Goal: Task Accomplishment & Management: Complete application form

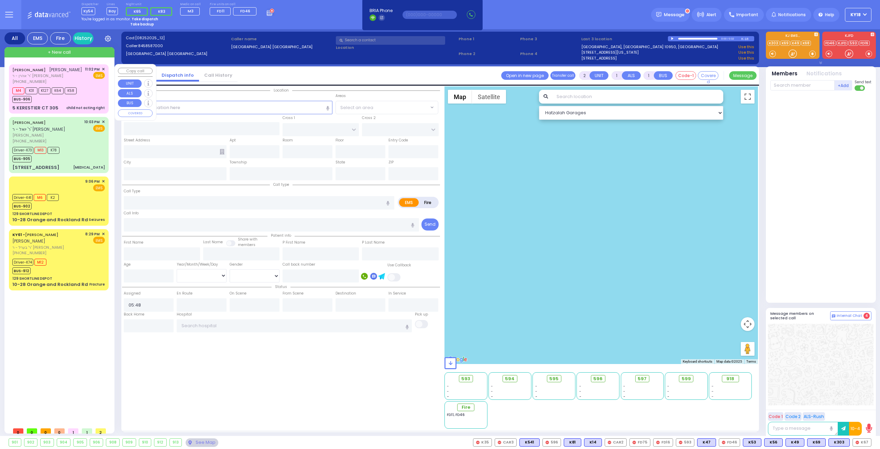
select select
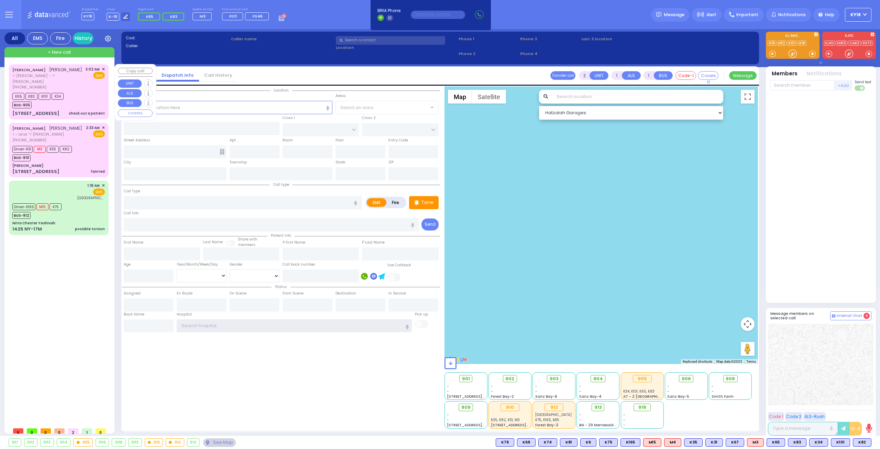
type input "ky18"
click at [79, 93] on div "K65 K83 K101 K34 BUS-905" at bounding box center [58, 99] width 93 height 17
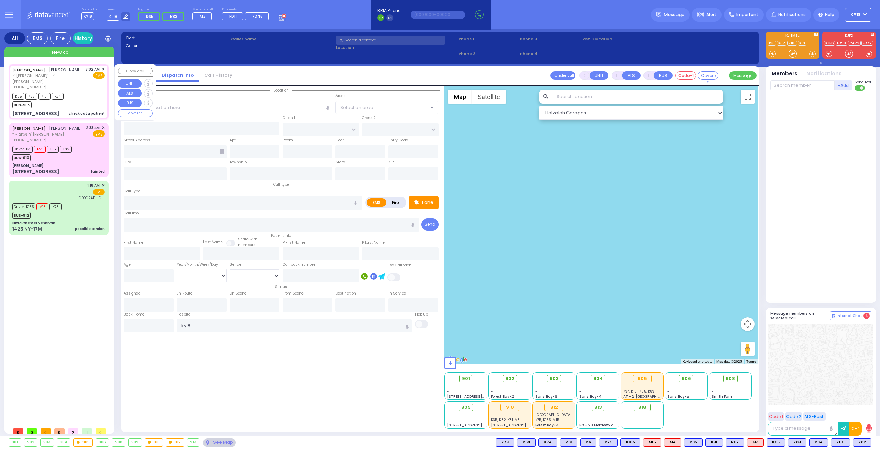
select select
type input "check out a patient"
radio input "true"
type input "[PERSON_NAME]"
type input "GRAD"
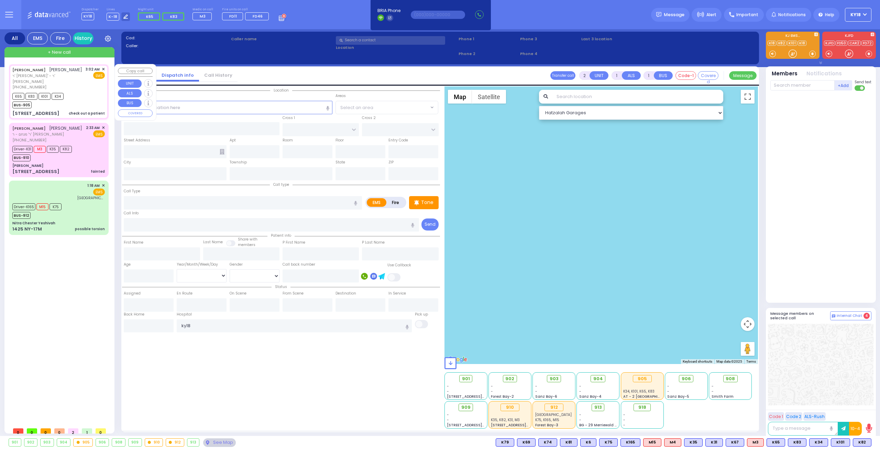
type input "10"
select select "Week"
type input "03:02"
type input "03:04"
type input "03:06"
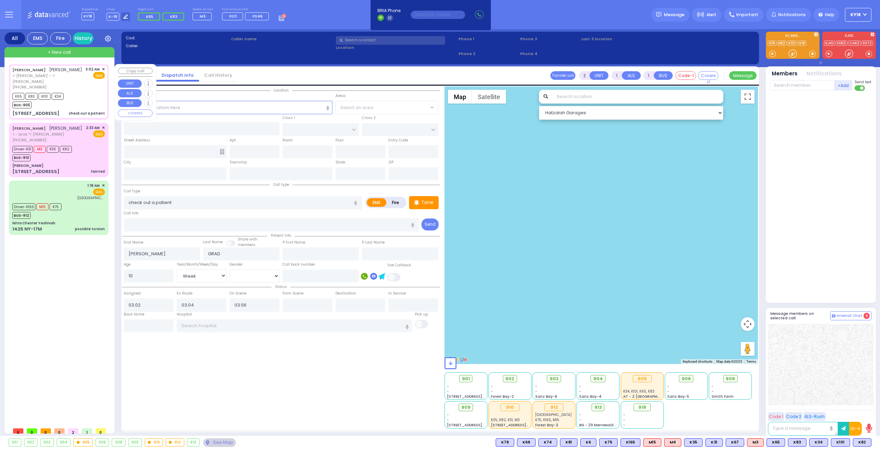
select select "Hatzalah Garages"
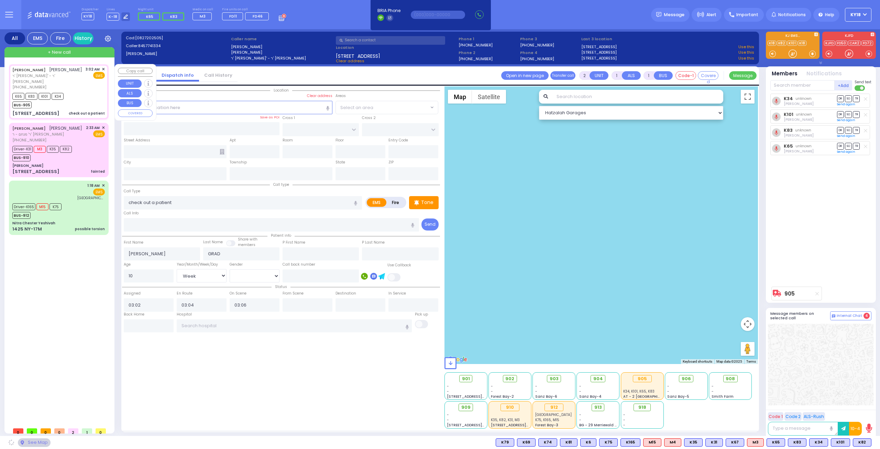
type input "[GEOGRAPHIC_DATA]"
type input "CHEVRON RD"
type input "[STREET_ADDRESS]"
type input "301"
type input "[PERSON_NAME]"
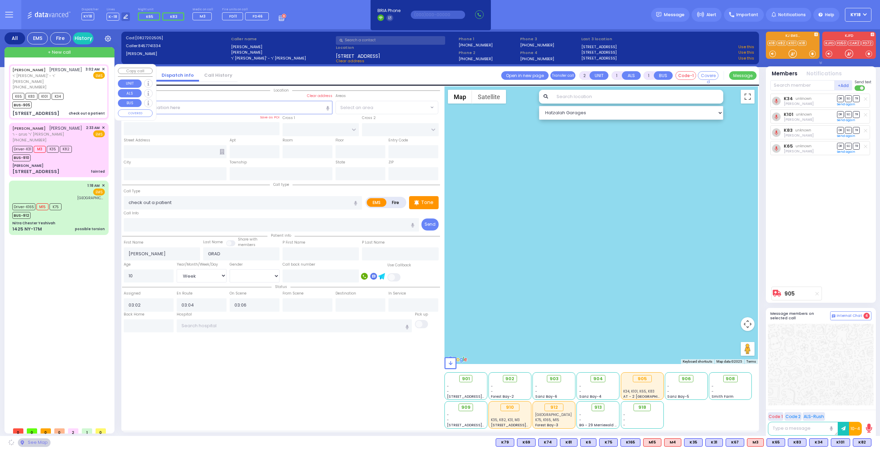
type input "[US_STATE]"
type input "10950"
select select "SECTION 5"
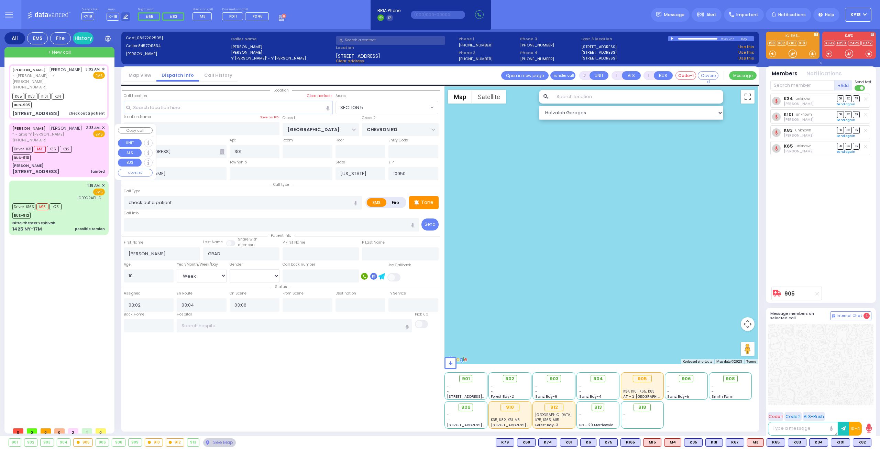
click at [58, 137] on span "ר' מנחם - ר' [PERSON_NAME]" at bounding box center [47, 134] width 70 height 6
type input "6"
select select
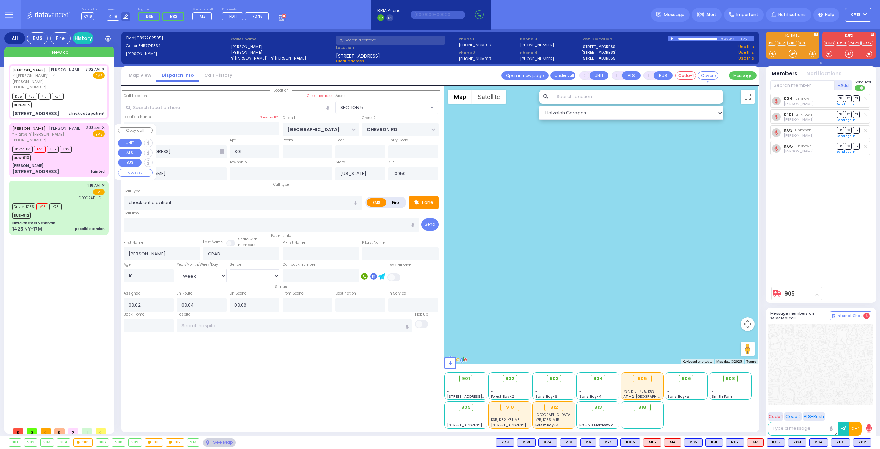
type input "fainted"
radio input "true"
type input "[PERSON_NAME]"
type input "Israel"
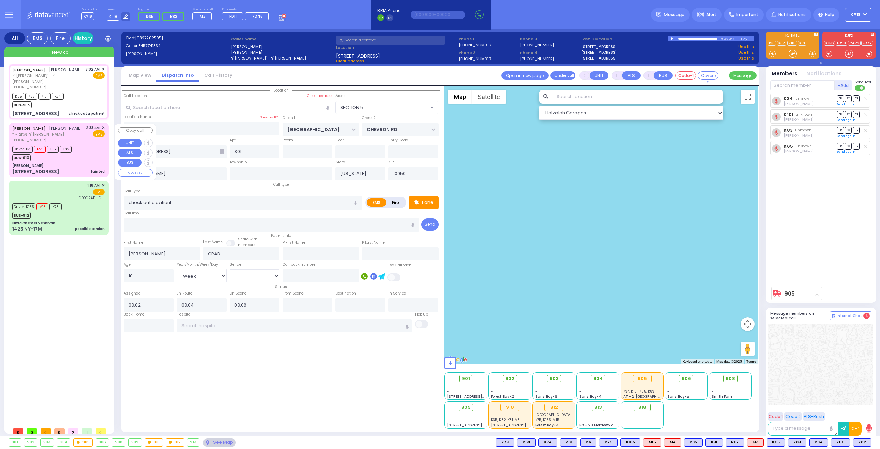
type input "[PERSON_NAME]"
type input "73"
select select "Year"
select select "[DEMOGRAPHIC_DATA]"
type input "02:33"
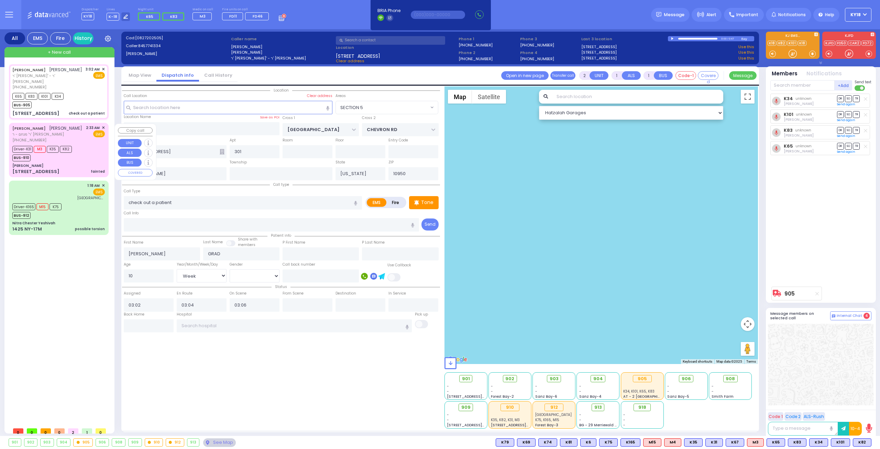
type input "02:36"
type input "02:40"
select select "Hatzalah Garages"
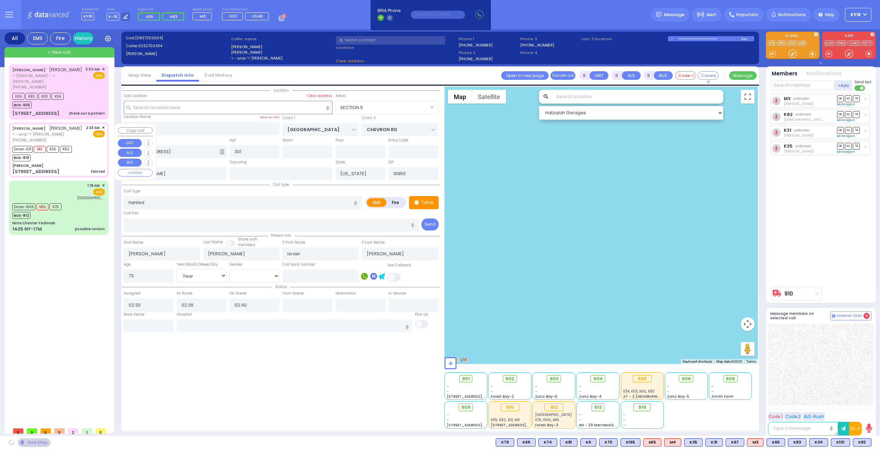
type input "[PERSON_NAME]"
type input "[GEOGRAPHIC_DATA]"
type input "[STREET_ADDRESS]"
select select "SECTION 4"
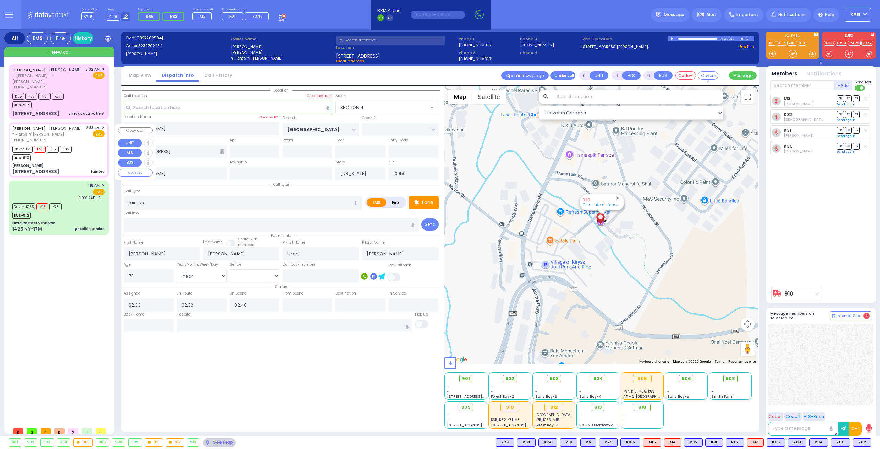
click at [104, 128] on span "✕" at bounding box center [103, 128] width 3 height 6
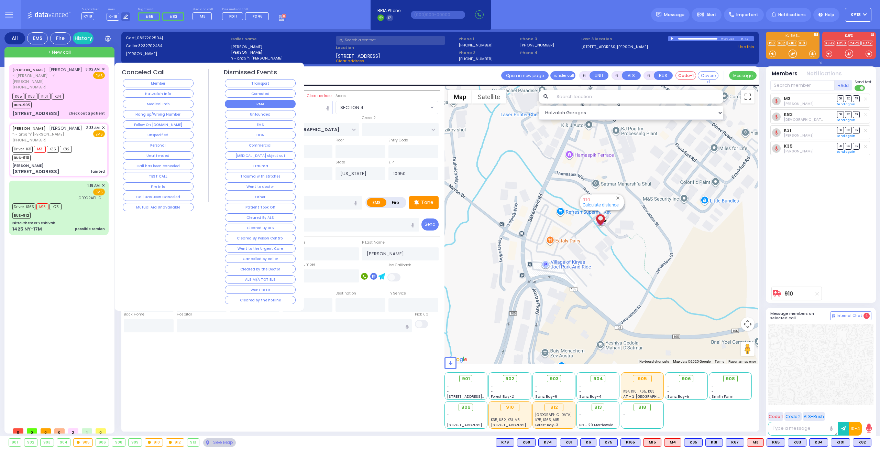
click at [269, 104] on button "RMA" at bounding box center [260, 104] width 71 height 8
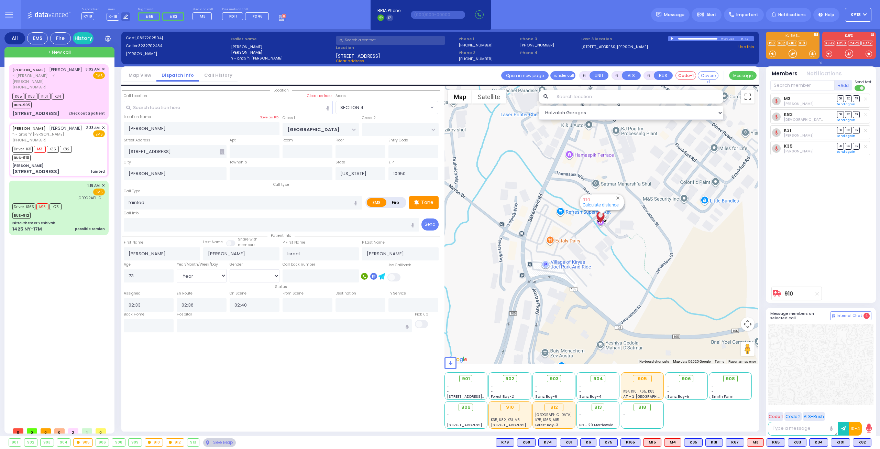
select select
radio input "true"
select select
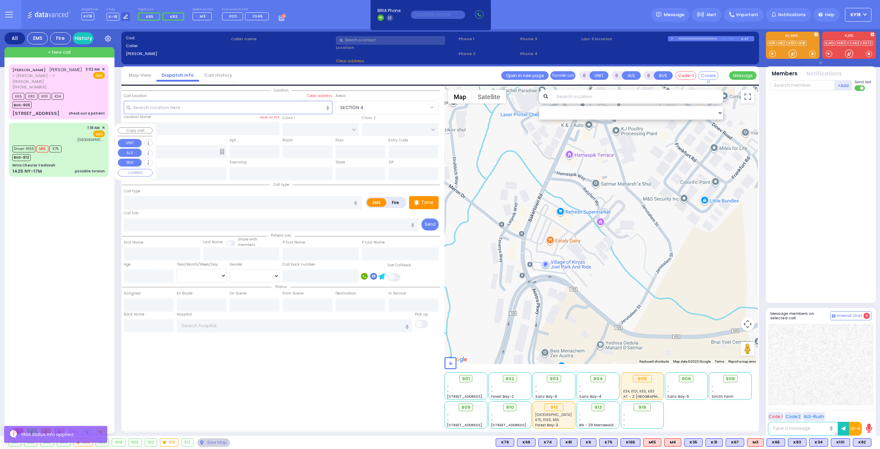
click at [78, 162] on div "1:18 AM ✕ EMS [GEOGRAPHIC_DATA]" at bounding box center [58, 150] width 97 height 52
select select
type input "possible torsion"
radio input "true"
type input "[PERSON_NAME]"
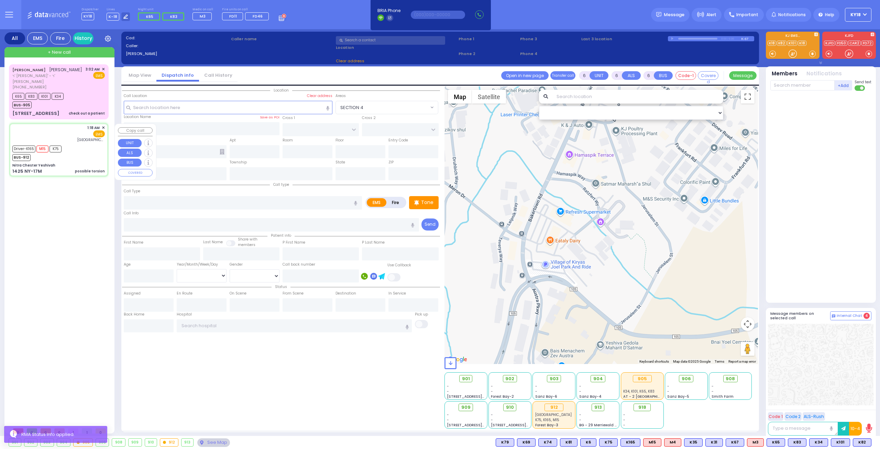
type input "Spira"
type input "19"
select select "Year"
select select "[DEMOGRAPHIC_DATA]"
type input "01:18"
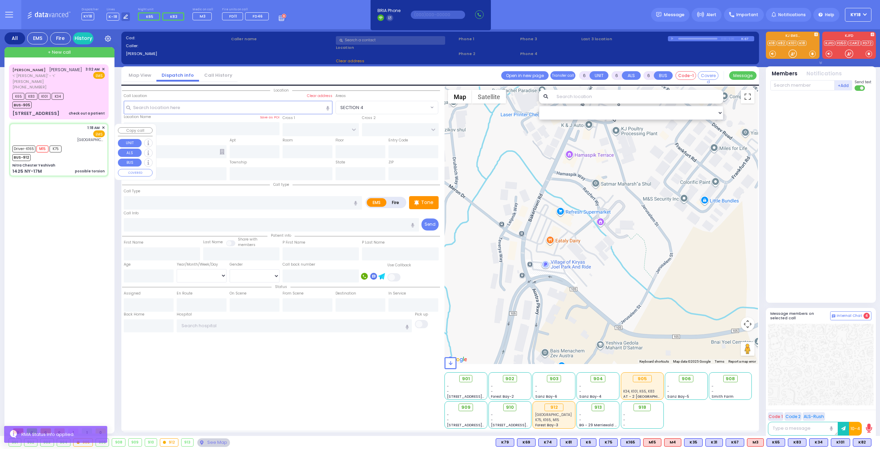
type input "01:18"
type input "01:19"
type input "01:28"
type input "[GEOGRAPHIC_DATA] ([GEOGRAPHIC_DATA])"
type input "Nitra Chester Yeshivah"
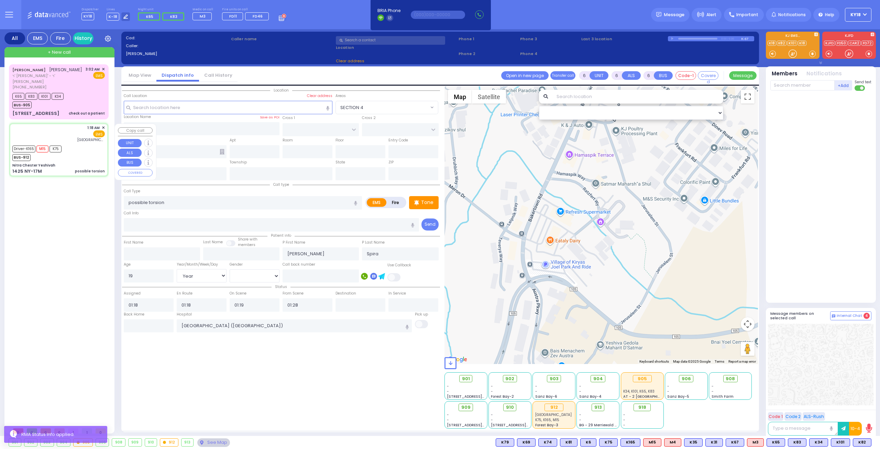
type input "OLD ROUTE 17 M"
type input "1425 NY-17M"
type input "[PERSON_NAME]"
type input "[US_STATE]"
type input "10918"
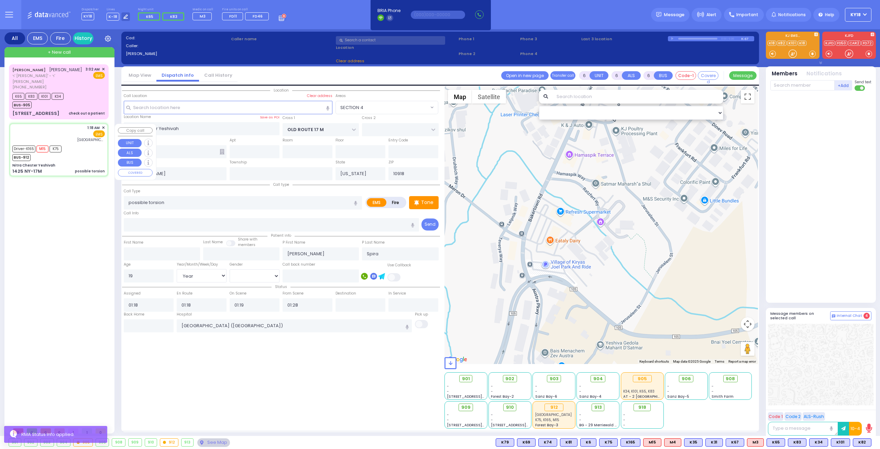
select select "Hatzalah Garages"
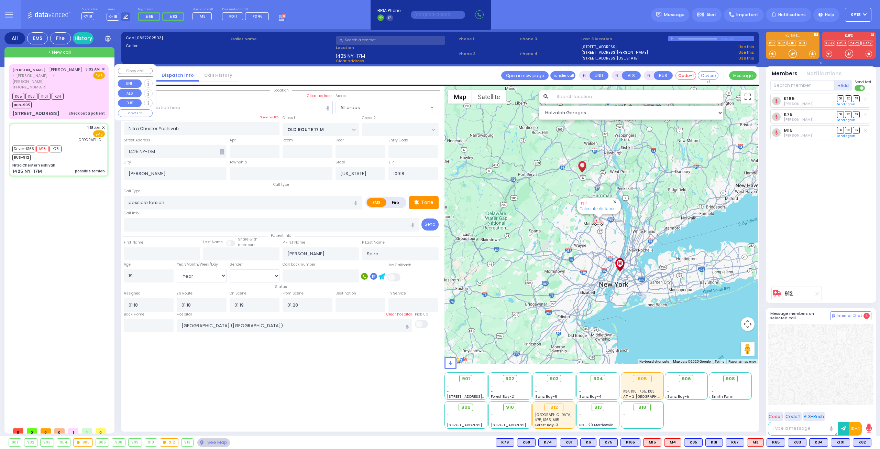
click at [95, 107] on div "K65 K83 K101 K34 BUS-905" at bounding box center [58, 99] width 93 height 17
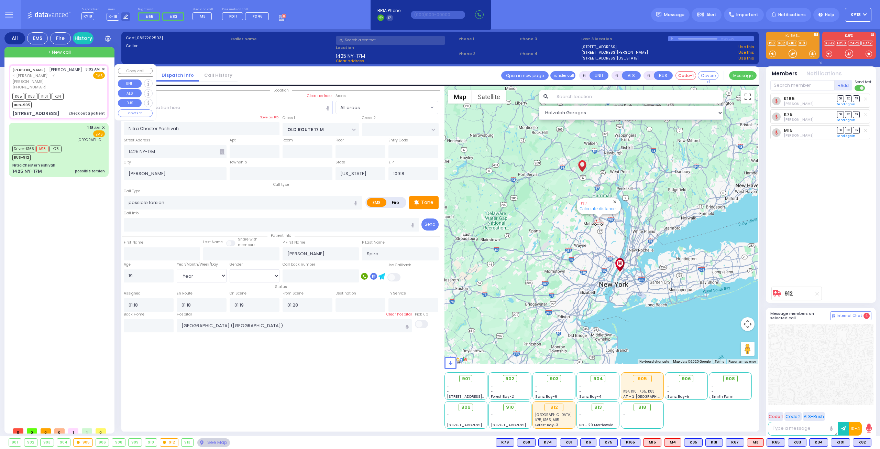
type input "2"
type input "1"
select select
type input "check out a patient"
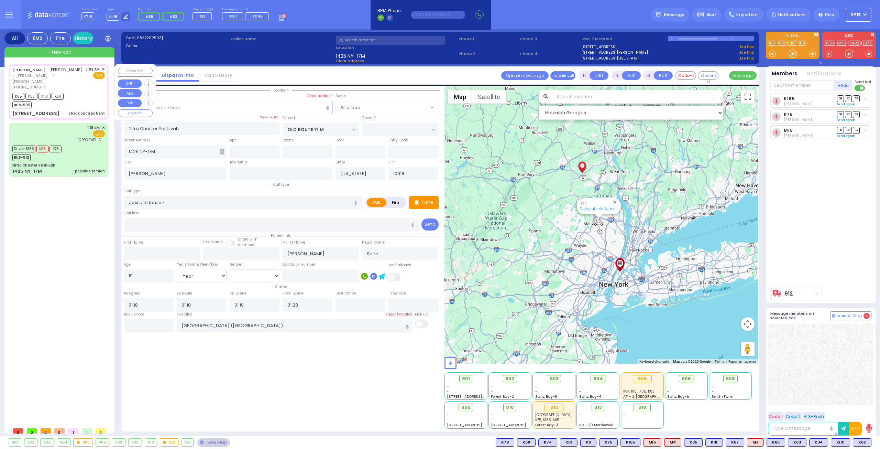
radio input "true"
type input "[PERSON_NAME]"
type input "GRAD"
type input "10"
select select "Week"
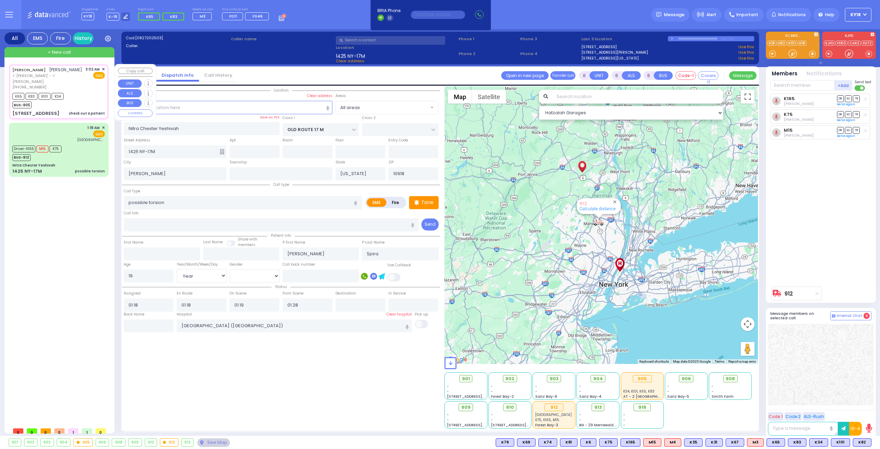
select select
type input "03:02"
type input "03:04"
type input "03:06"
type input "[GEOGRAPHIC_DATA]"
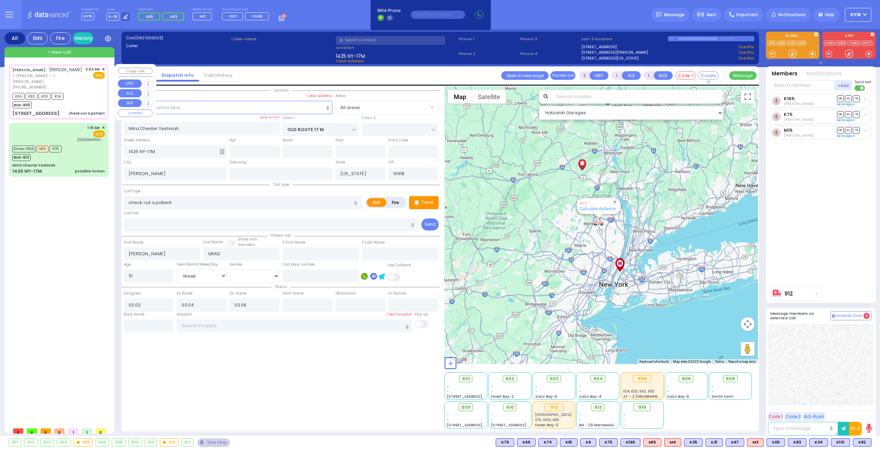
type input "CHEVRON RD"
type input "[STREET_ADDRESS]"
type input "301"
type input "[PERSON_NAME]"
type input "10950"
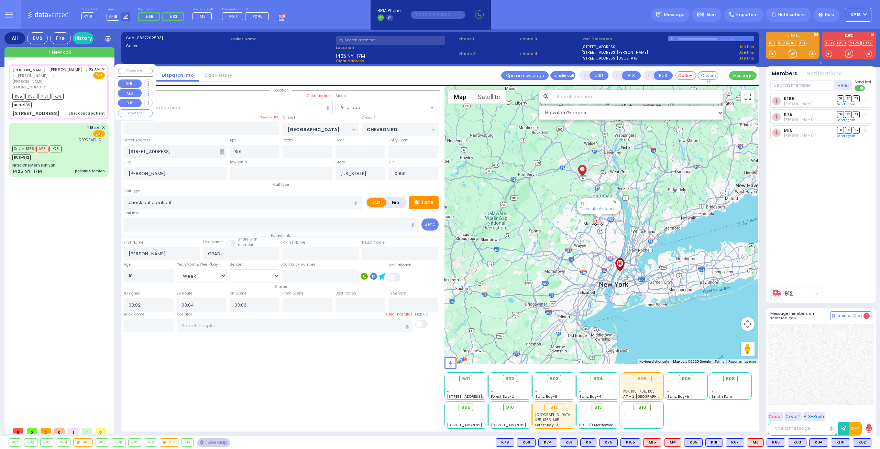
select select "Hatzalah Garages"
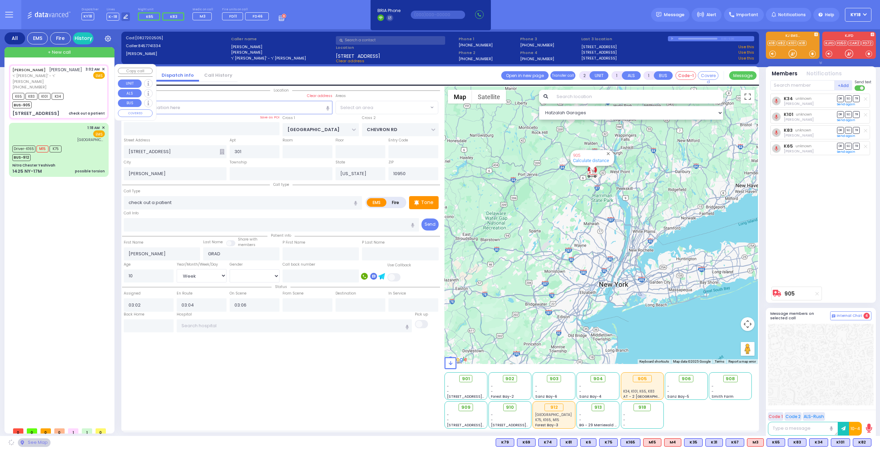
select select "SECTION 5"
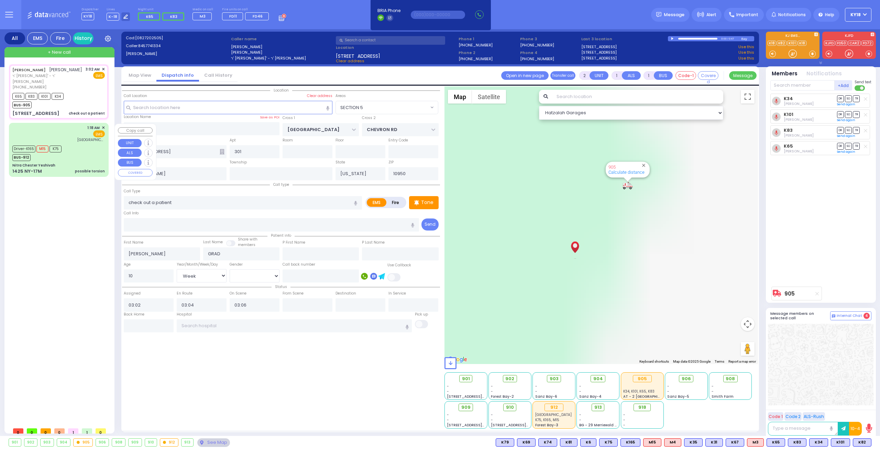
click at [76, 146] on div "Driver-K165 M15 K75 BUS-912" at bounding box center [58, 152] width 93 height 17
type input "6"
select select
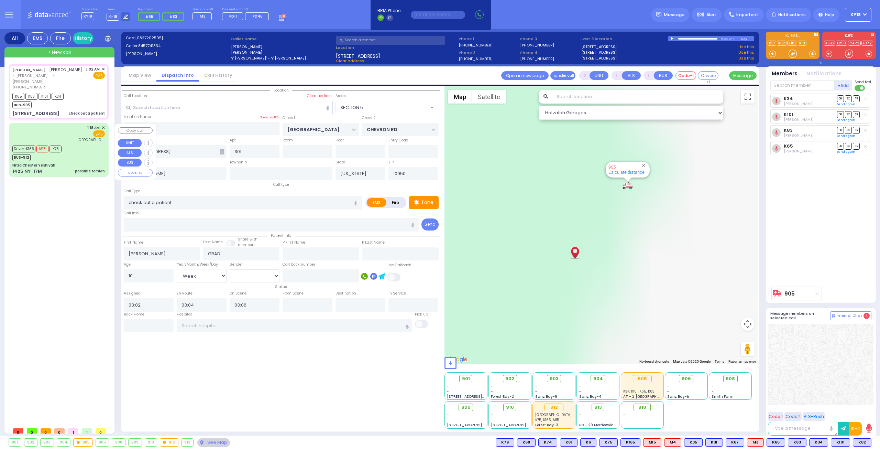
type input "possible torsion"
radio input "true"
type input "[PERSON_NAME]"
type input "Spira"
type input "19"
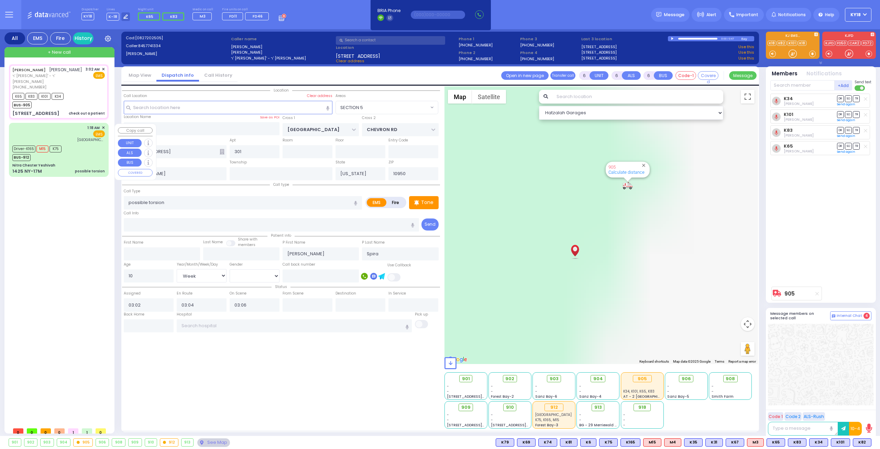
select select "Year"
select select "[DEMOGRAPHIC_DATA]"
type input "01:18"
type input "01:19"
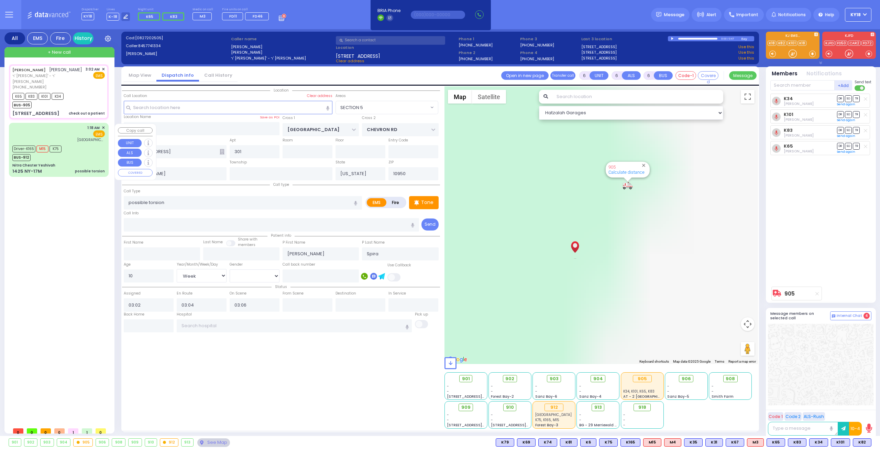
type input "01:28"
type input "[GEOGRAPHIC_DATA] ([GEOGRAPHIC_DATA])"
select select "Hatzalah Garages"
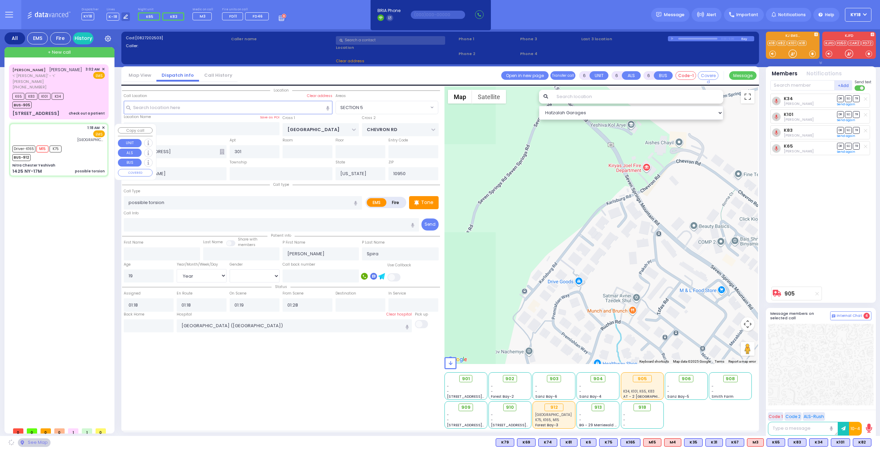
type input "Nitra Chester Yeshivah"
type input "OLD ROUTE 17 M"
type input "1425 NY-17M"
type input "[PERSON_NAME]"
type input "10918"
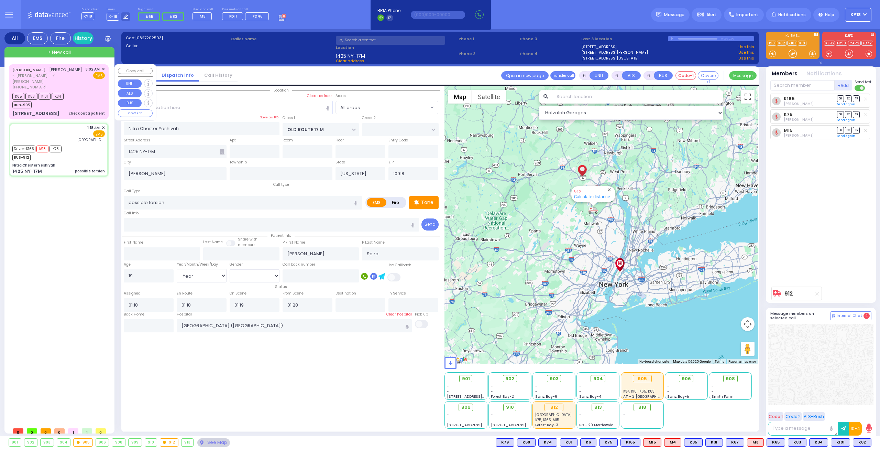
select select
radio input "true"
select select "Year"
select select "[DEMOGRAPHIC_DATA]"
select select "Hatzalah Garages"
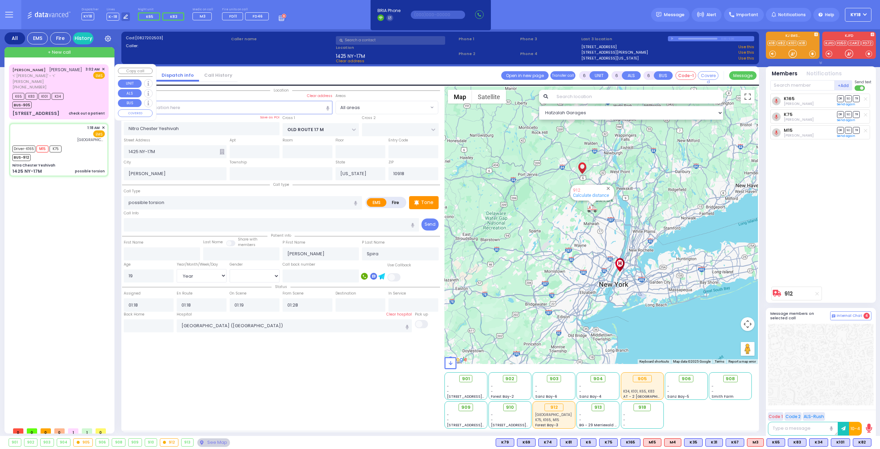
select select
radio input "true"
select select "Year"
select select "[DEMOGRAPHIC_DATA]"
type input "02:30"
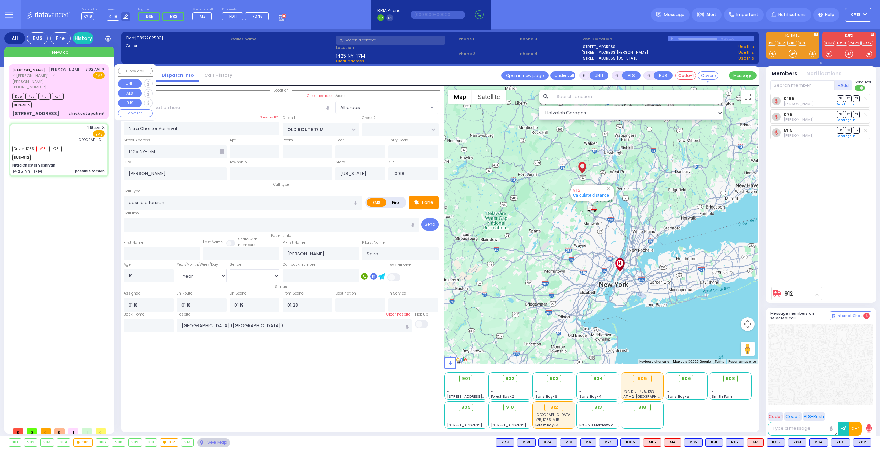
type input "03:40"
select select "Hatzalah Garages"
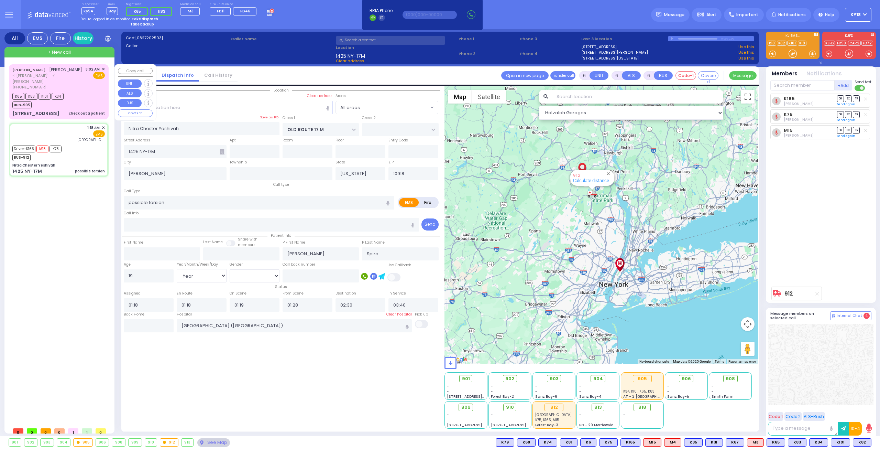
select select
radio input "true"
select select "Year"
select select "[DEMOGRAPHIC_DATA]"
select select "Hatzalah Garages"
